Goal: Task Accomplishment & Management: Manage account settings

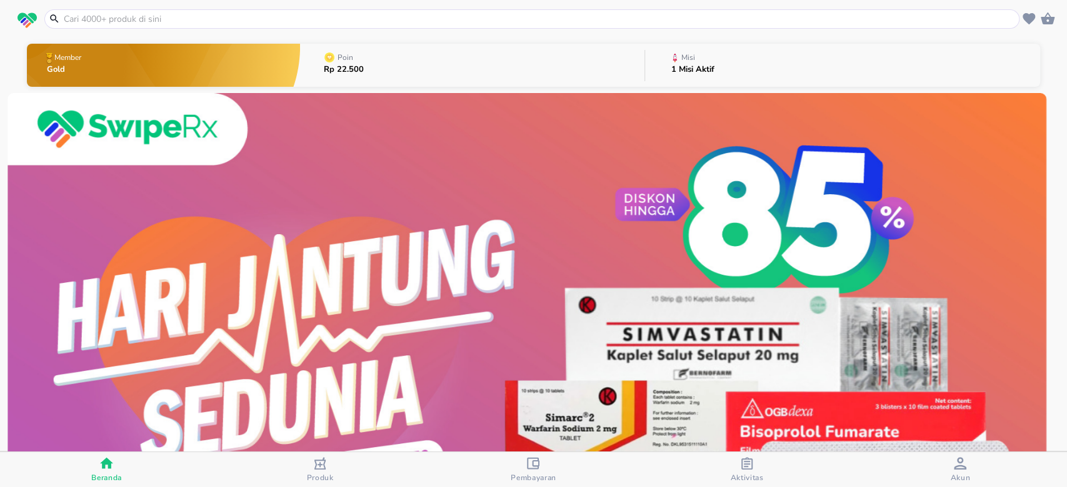
click at [756, 65] on button "Misi 1 Misi Aktif" at bounding box center [842, 65] width 395 height 49
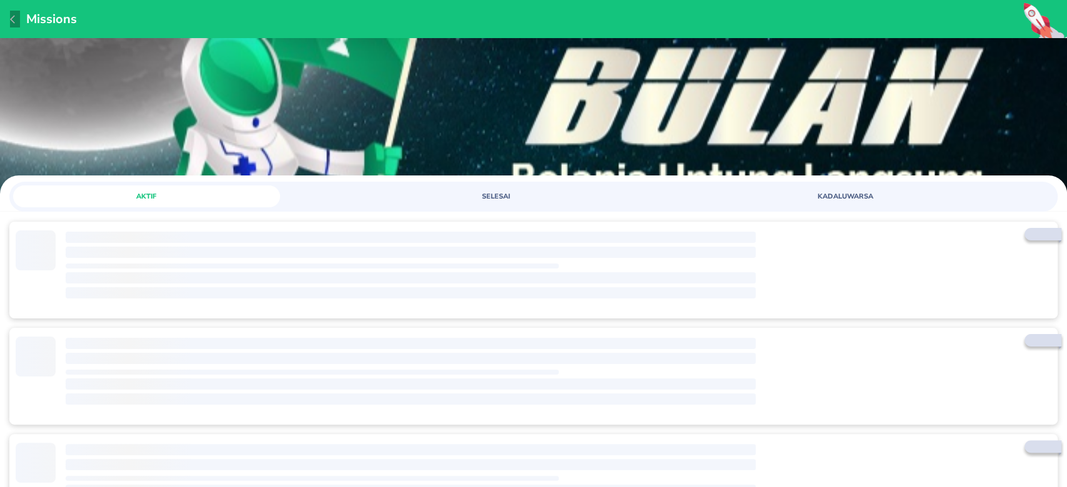
click at [11, 21] on icon "button" at bounding box center [15, 19] width 10 height 10
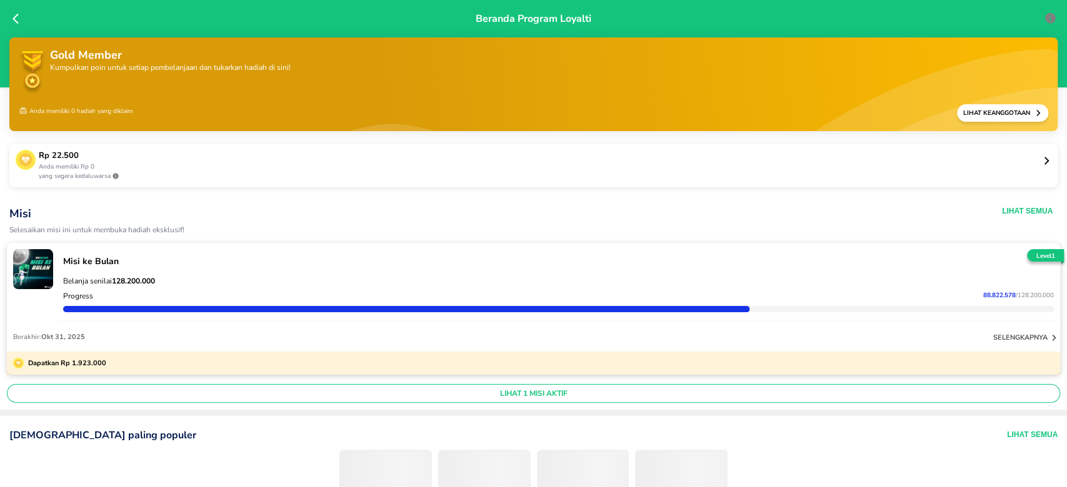
click at [1002, 316] on div "Belanja senilai 128.200.000 Progress 88.822.578 / 128.200.000" at bounding box center [558, 294] width 1000 height 54
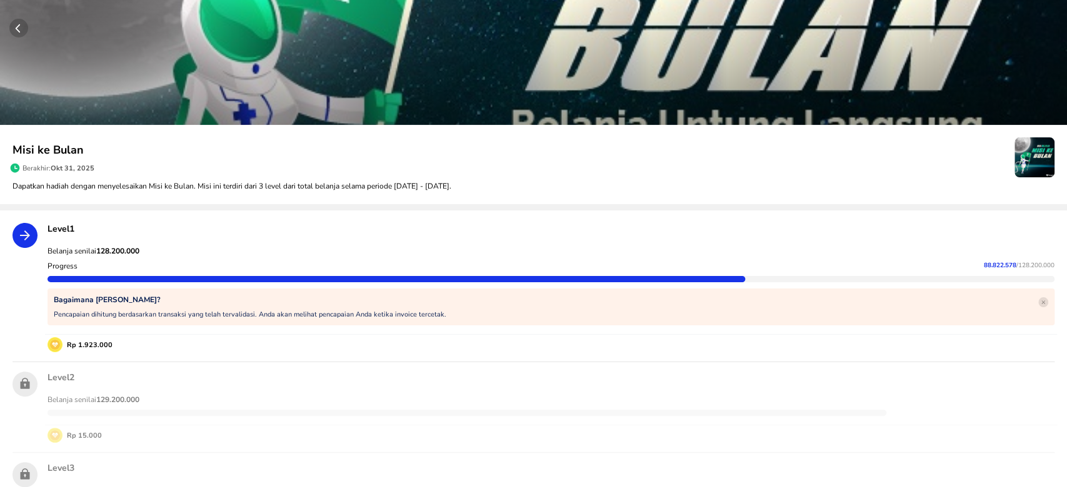
click at [984, 266] on span "88.822.578" at bounding box center [1000, 265] width 32 height 9
copy p "88.822.578"
